Goal: Information Seeking & Learning: Learn about a topic

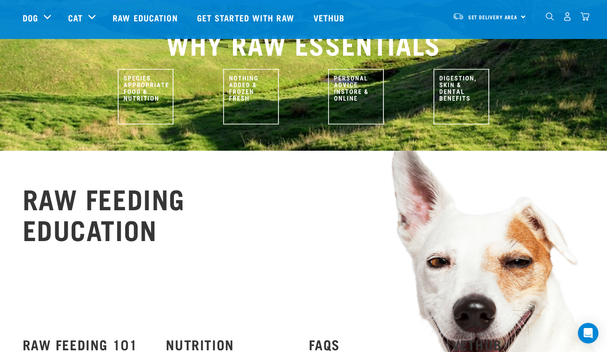
scroll to position [571, 0]
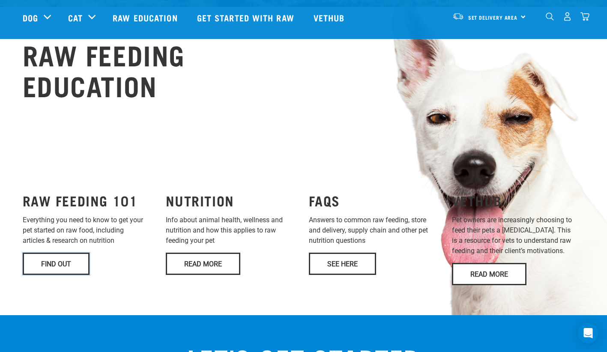
click at [49, 253] on link "Find Out" at bounding box center [56, 264] width 67 height 22
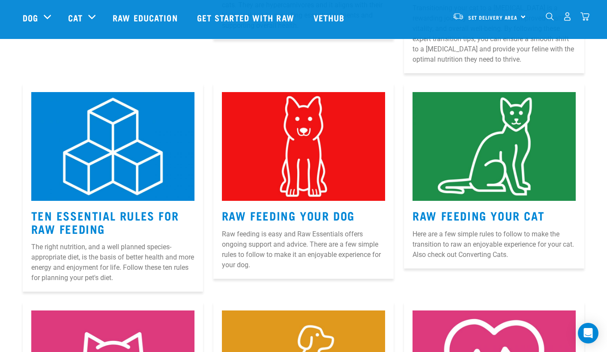
scroll to position [357, 0]
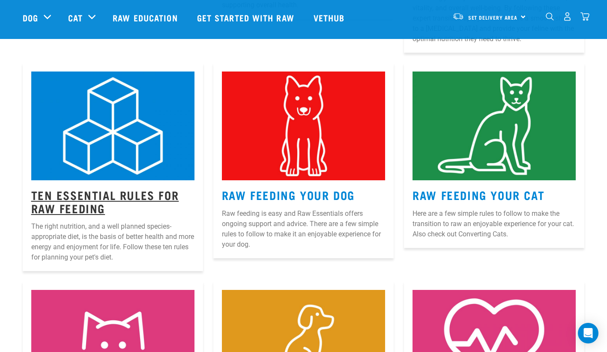
drag, startPoint x: 293, startPoint y: 195, endPoint x: 108, endPoint y: 197, distance: 185.1
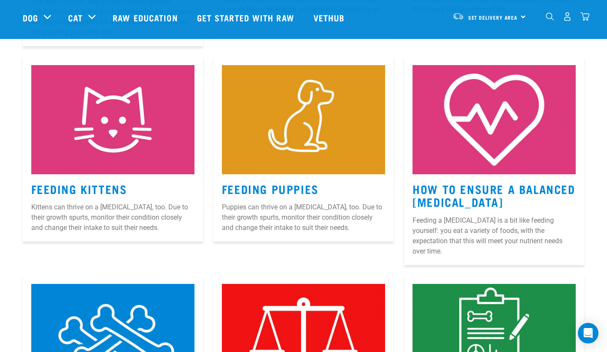
scroll to position [714, 0]
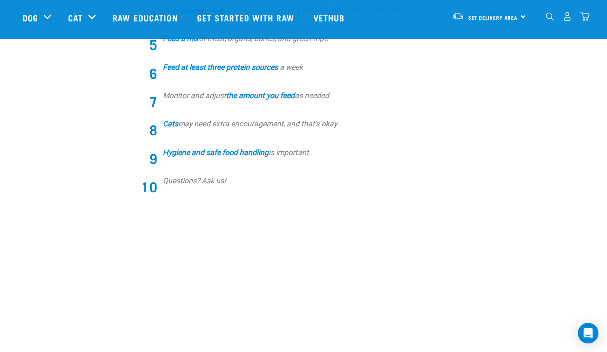
scroll to position [428, 0]
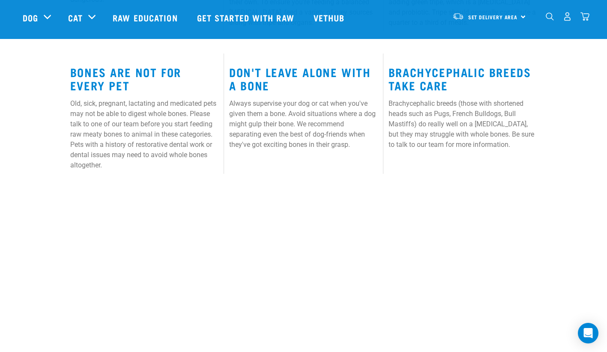
scroll to position [643, 0]
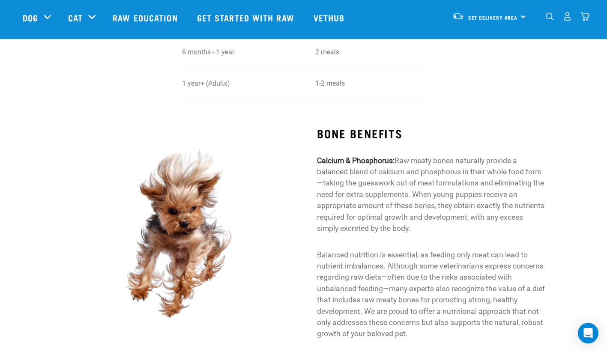
scroll to position [857, 0]
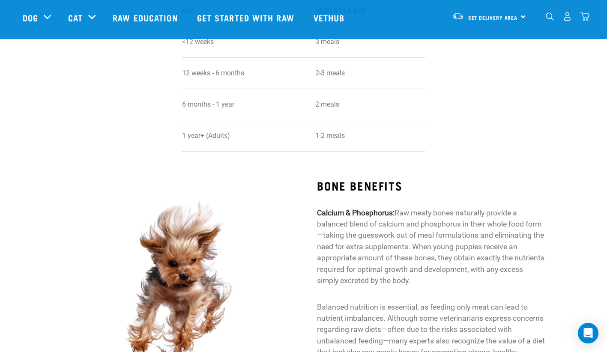
drag, startPoint x: 559, startPoint y: 56, endPoint x: 613, endPoint y: 166, distance: 122.6
click at [607, 162] on html "Start your pet’s raw journey [DATE] – take our quick pet questionnaire. Deliver…" at bounding box center [303, 222] width 607 height 2159
